Goal: Information Seeking & Learning: Learn about a topic

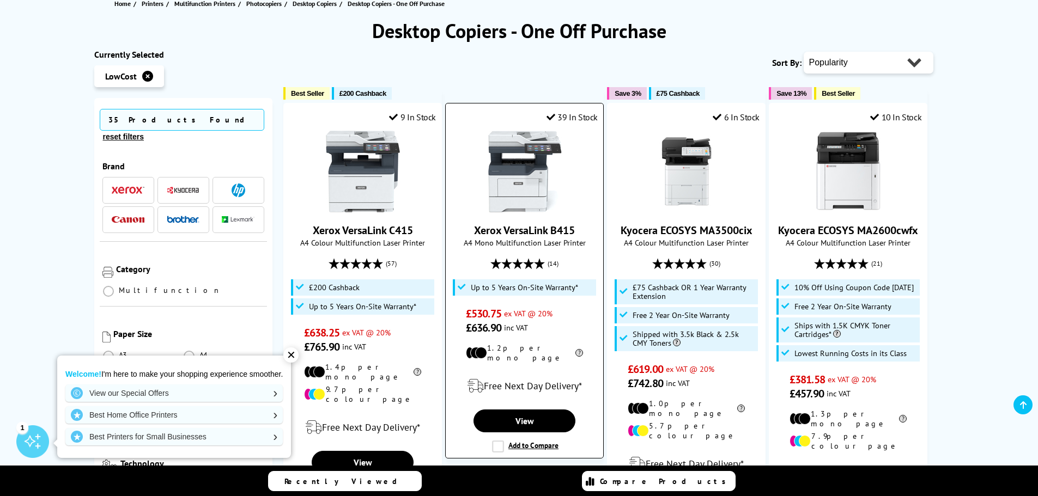
scroll to position [163, 0]
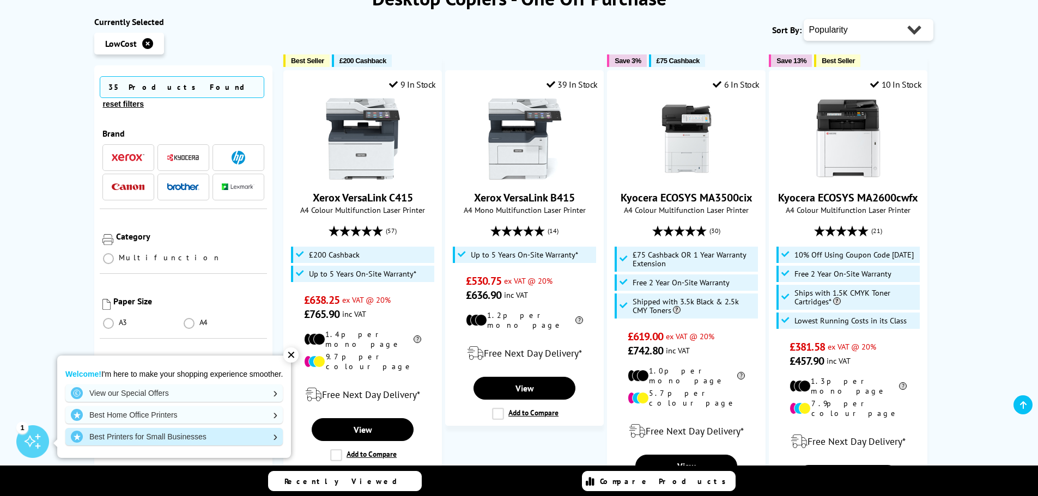
click at [278, 439] on link "Best Printers for Small Businesses" at bounding box center [173, 436] width 217 height 17
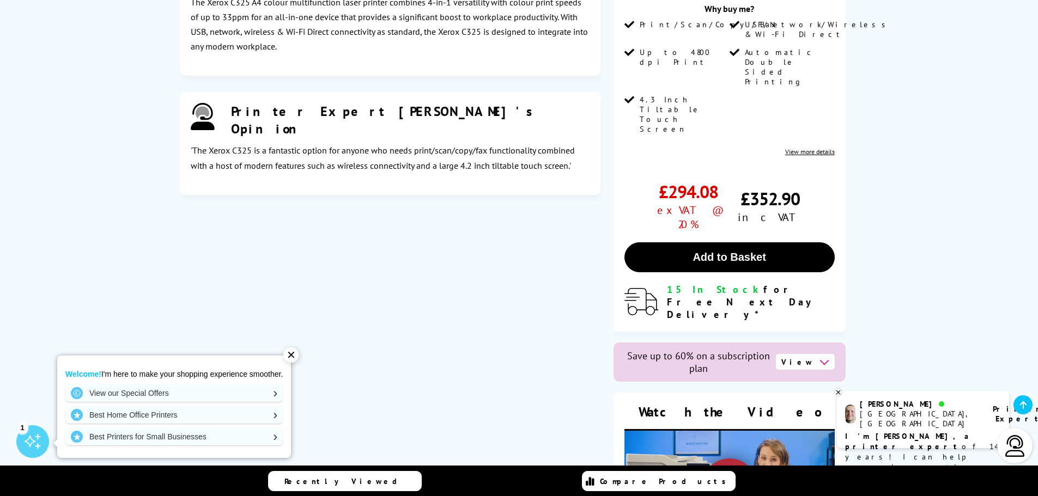
scroll to position [1362, 0]
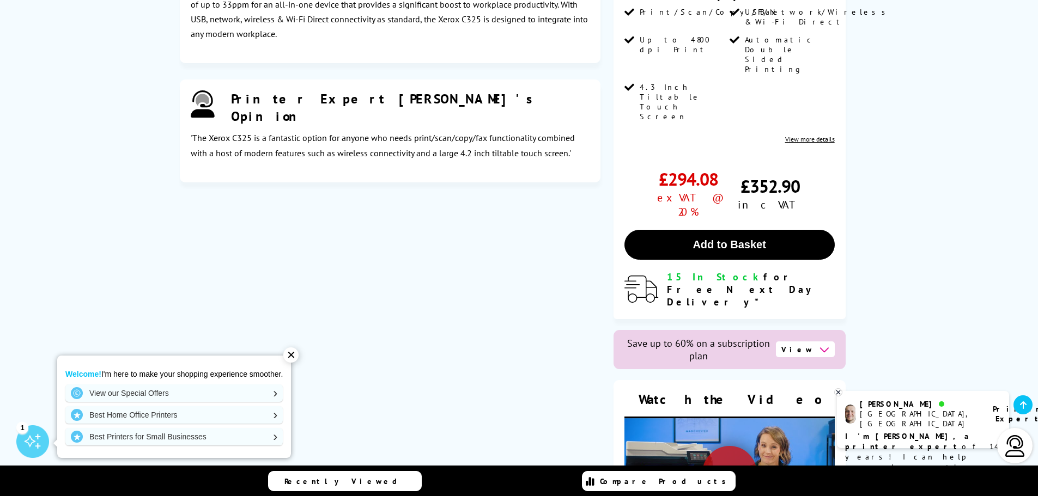
click at [821, 344] on icon at bounding box center [824, 349] width 10 height 10
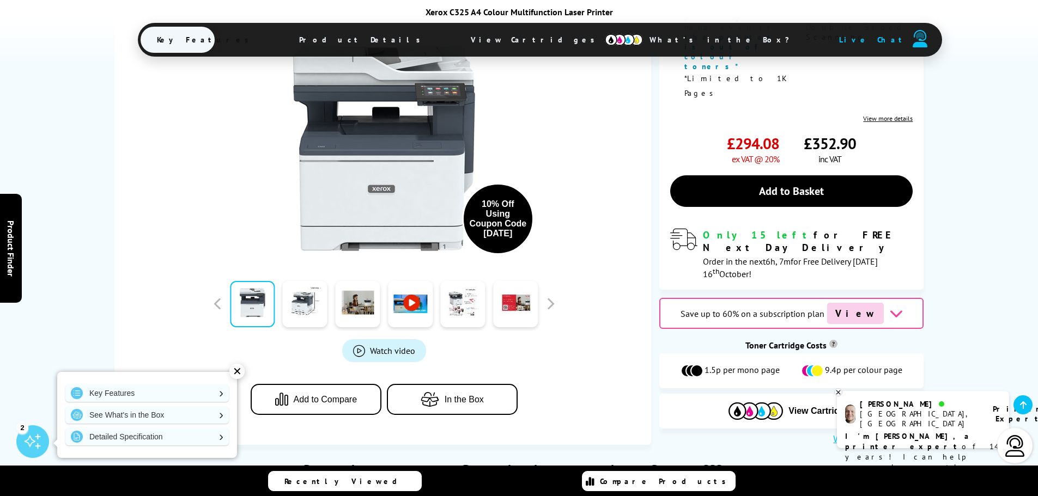
scroll to position [436, 0]
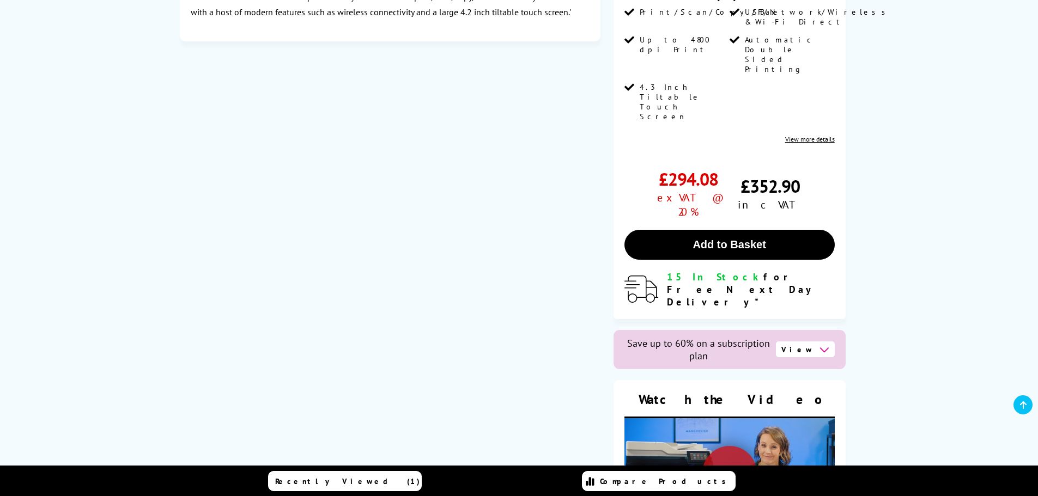
scroll to position [1362, 0]
